Goal: Information Seeking & Learning: Learn about a topic

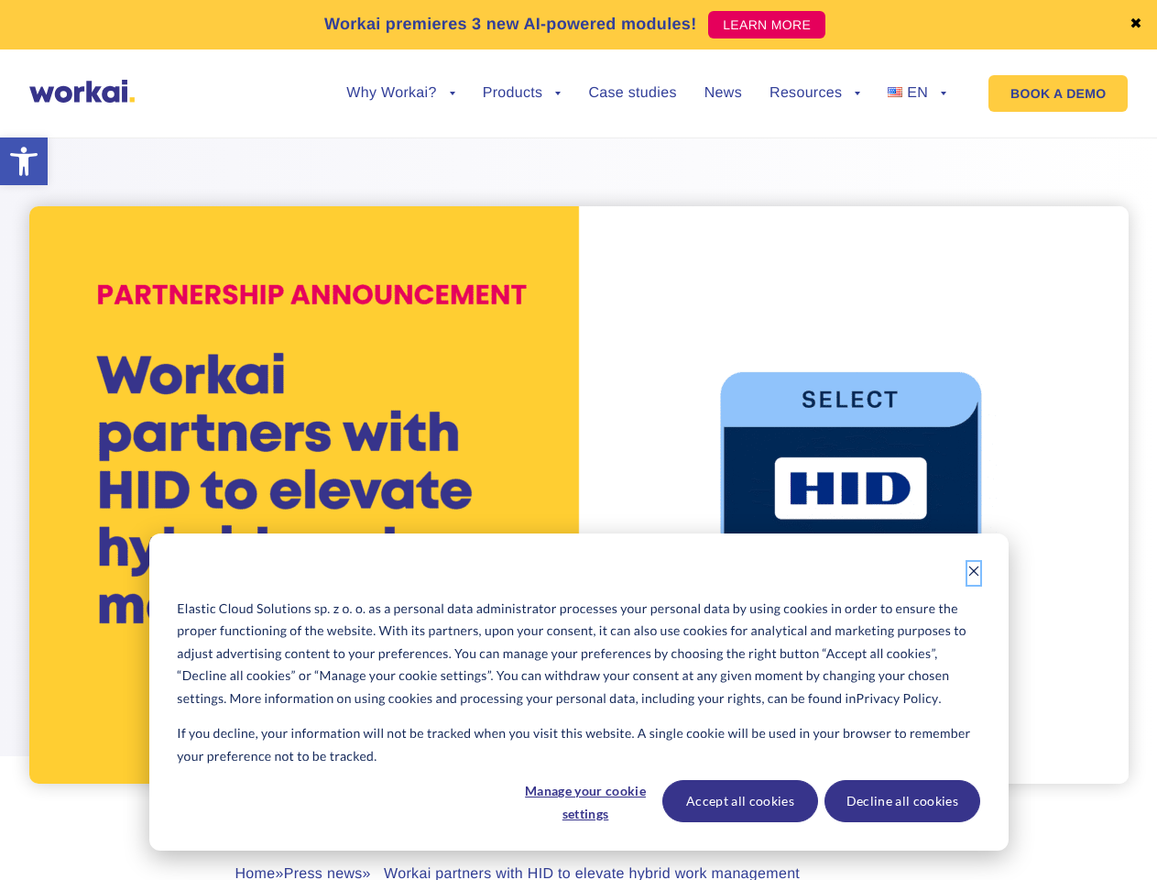
click at [974, 573] on icon "Dismiss cookie banner" at bounding box center [974, 570] width 13 height 13
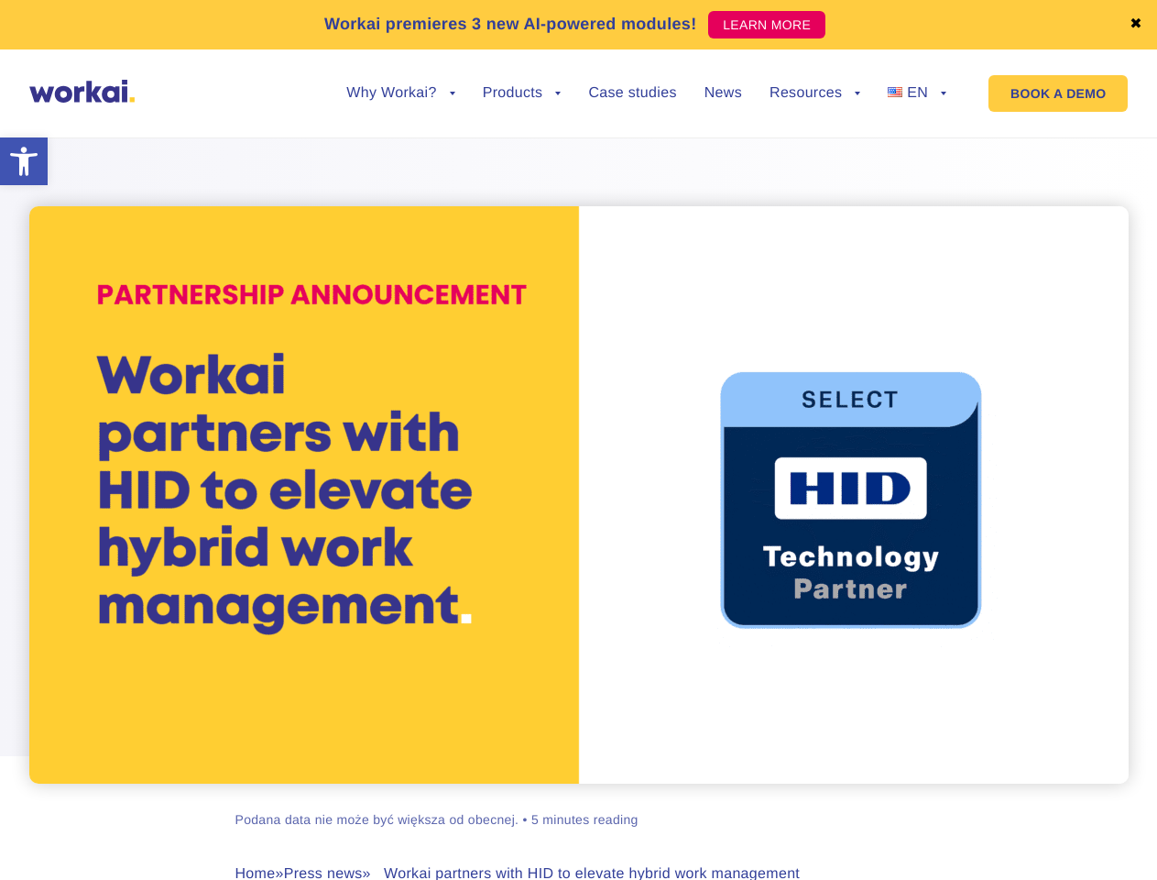
click at [585, 801] on div "[PERSON_NAME] Podana data nie może być większa od obecnej. • 5 minutes reading …" at bounding box center [579, 551] width 1017 height 872
click at [739, 801] on div "[PERSON_NAME] Podana data nie może być większa od obecnej. • 5 minutes reading …" at bounding box center [579, 551] width 1017 height 872
click at [902, 801] on div "[PERSON_NAME] Podana data nie może być większa od obecnej. • 5 minutes reading …" at bounding box center [579, 551] width 1017 height 872
click at [1136, 25] on link "✖" at bounding box center [1136, 24] width 13 height 15
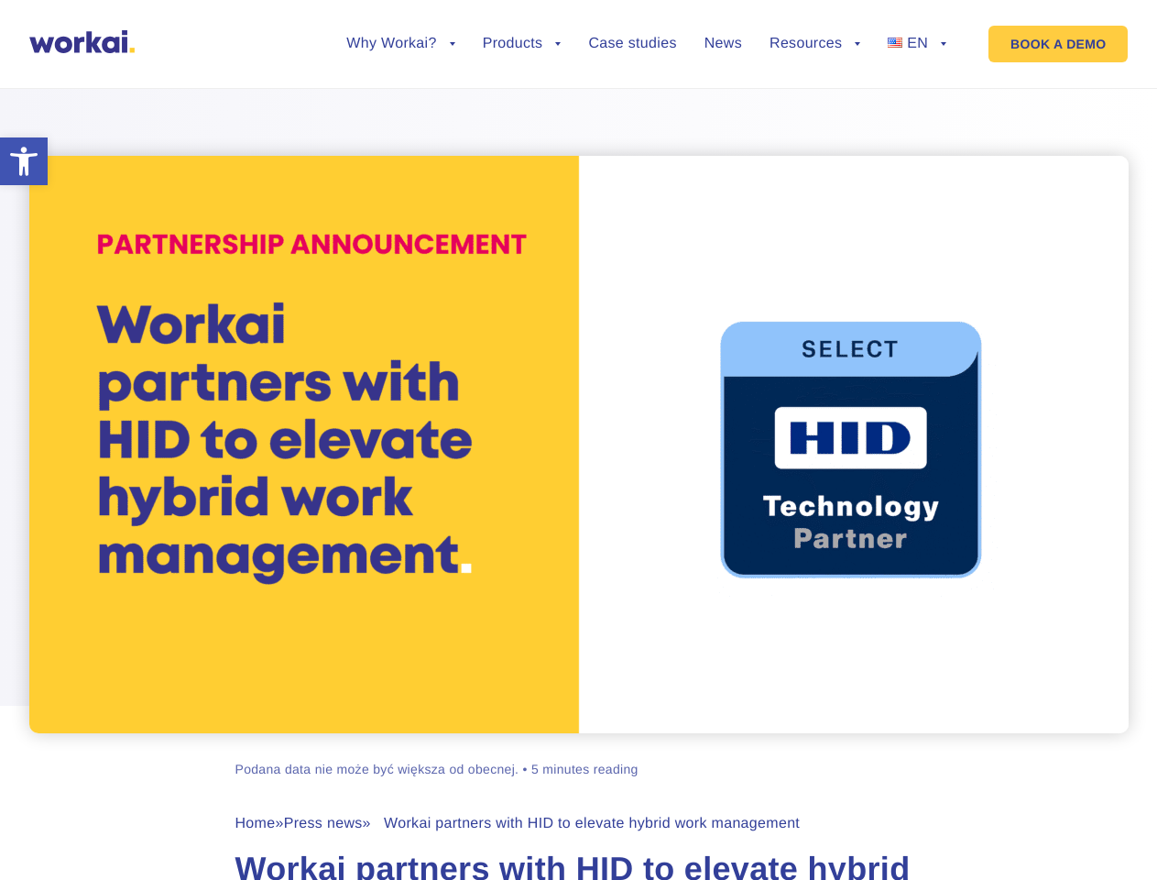
click at [400, 107] on div at bounding box center [578, 398] width 1157 height 669
click at [400, 93] on div at bounding box center [578, 398] width 1157 height 669
click at [522, 107] on div at bounding box center [578, 398] width 1157 height 669
click at [815, 107] on div at bounding box center [578, 398] width 1157 height 669
click at [815, 93] on div at bounding box center [578, 398] width 1157 height 669
